Goal: Use online tool/utility: Utilize a website feature to perform a specific function

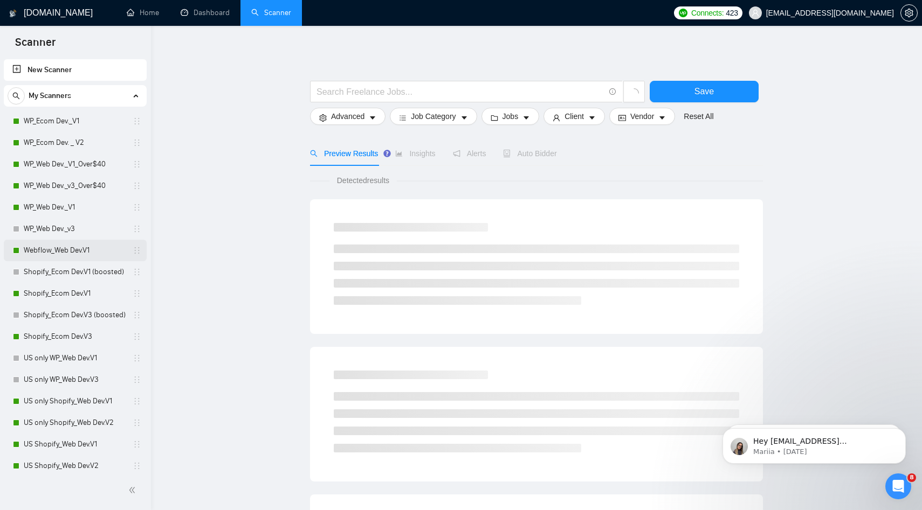
click at [101, 245] on link "Webflow_Web Dev.V1" at bounding box center [75, 251] width 102 height 22
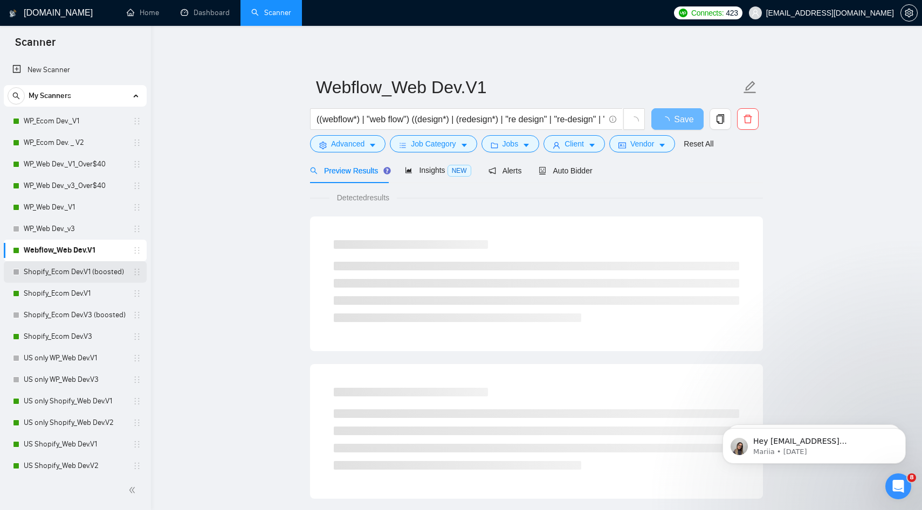
scroll to position [4, 0]
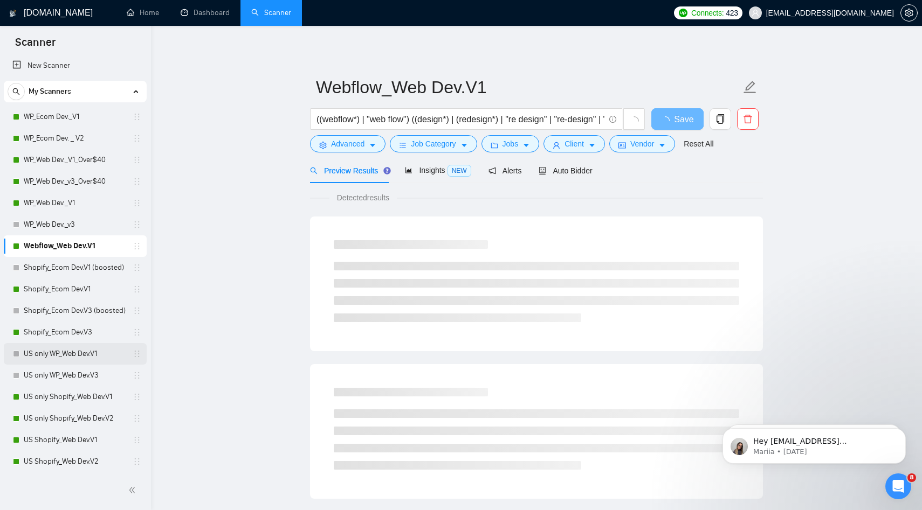
click at [82, 355] on link "US only WP_Web Dev.V1" at bounding box center [75, 354] width 102 height 22
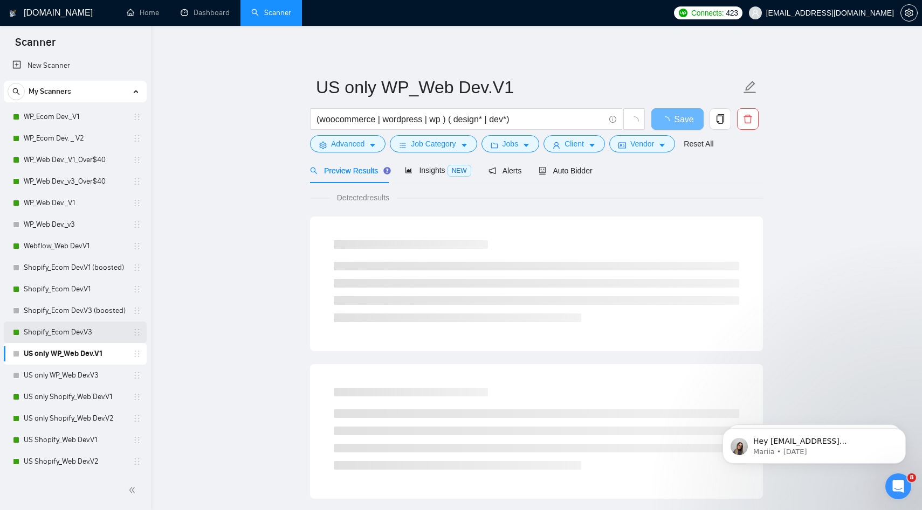
click at [88, 334] on link "Shopify_Ecom Dev.V3" at bounding box center [75, 333] width 102 height 22
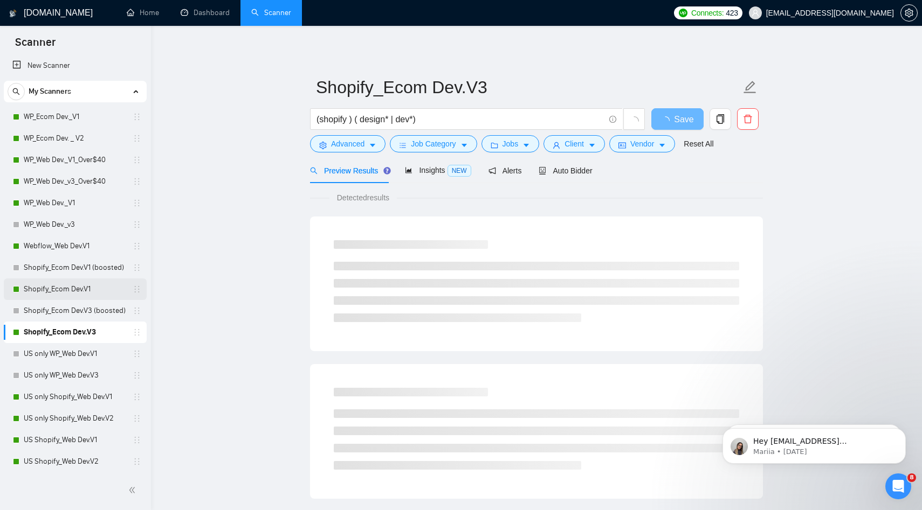
click at [82, 287] on link "Shopify_Ecom Dev.V1" at bounding box center [75, 290] width 102 height 22
click at [570, 170] on span "Auto Bidder" at bounding box center [564, 171] width 53 height 9
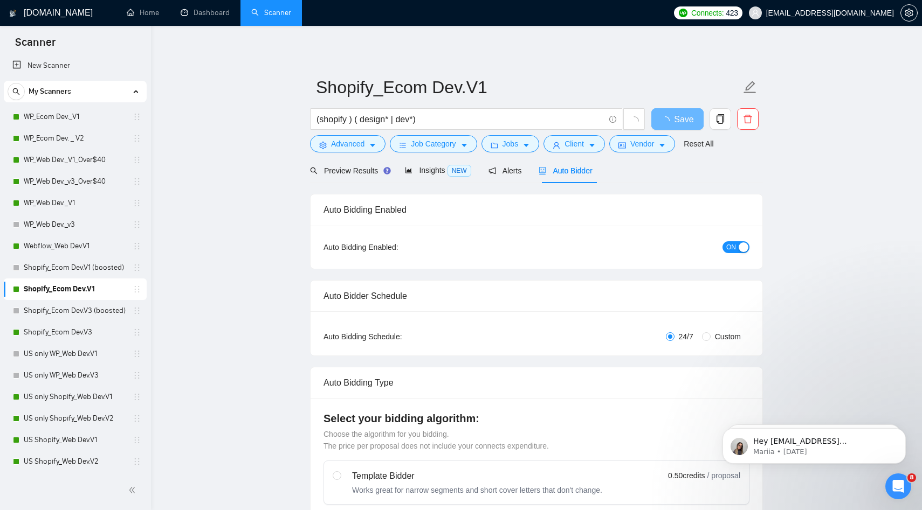
radio input "false"
radio input "true"
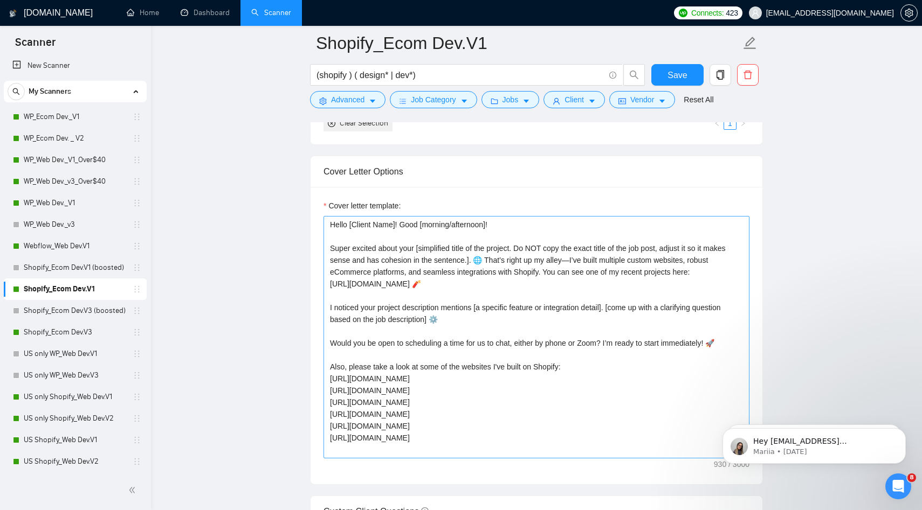
scroll to position [1282, 0]
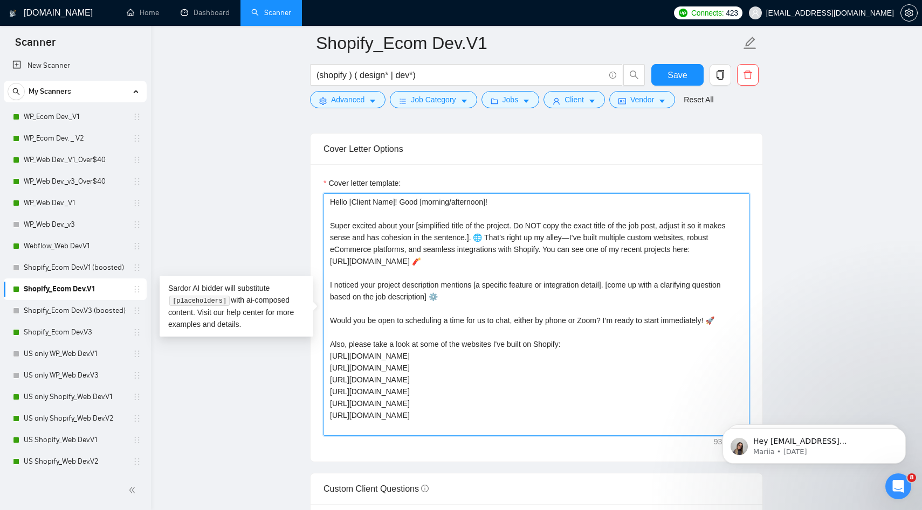
drag, startPoint x: 438, startPoint y: 357, endPoint x: 310, endPoint y: 329, distance: 130.3
drag, startPoint x: 433, startPoint y: 367, endPoint x: 320, endPoint y: 336, distance: 117.4
